Goal: Task Accomplishment & Management: Manage account settings

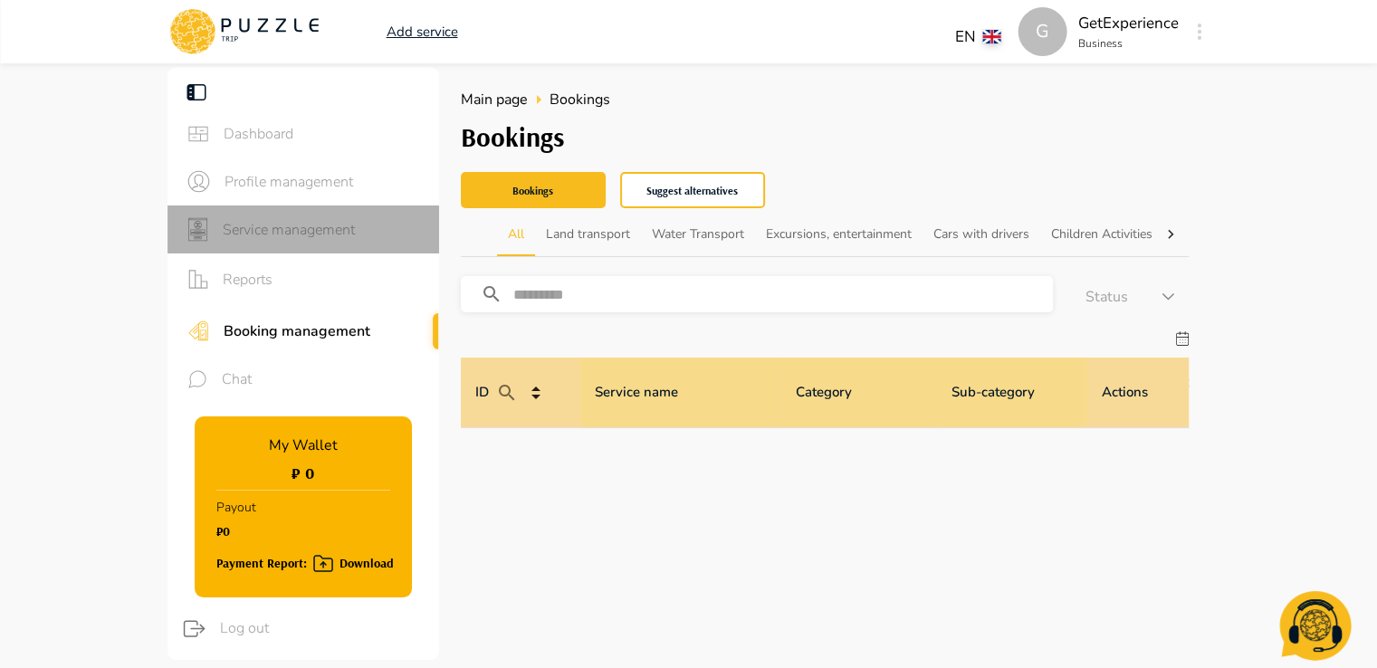
click at [273, 226] on span "Service management" at bounding box center [324, 230] width 202 height 22
